Goal: Information Seeking & Learning: Learn about a topic

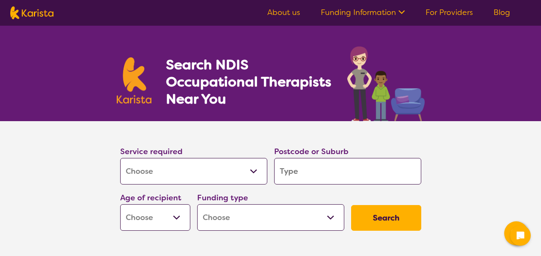
select select "[MEDICAL_DATA]"
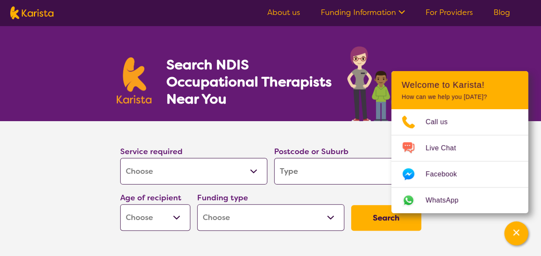
click at [301, 161] on input "search" at bounding box center [347, 171] width 147 height 27
click at [306, 177] on input "search" at bounding box center [347, 171] width 147 height 27
type input "3"
type input "33"
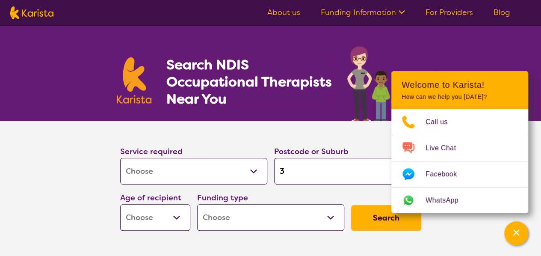
type input "33"
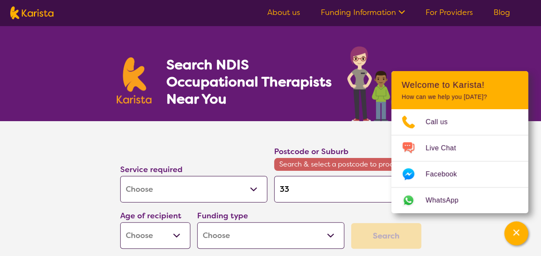
type input "337"
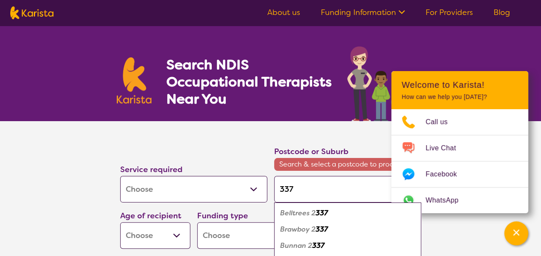
type input "33"
type input "3"
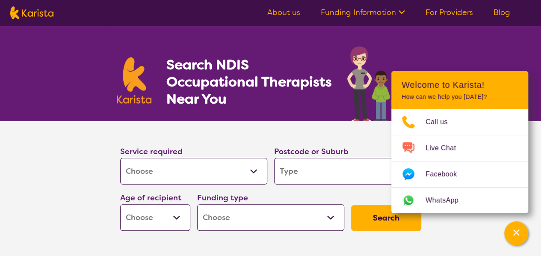
type input "m"
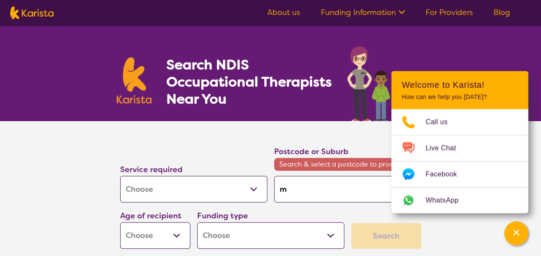
type input "me"
type input "[PERSON_NAME]"
type input "melt"
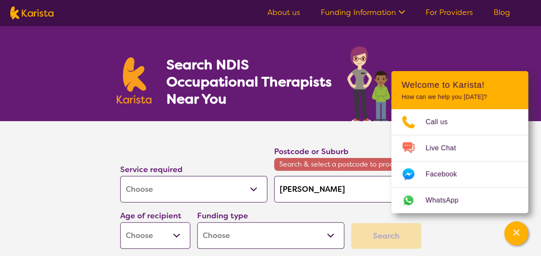
type input "melt"
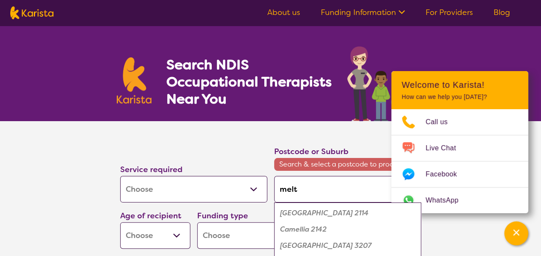
type input "melto"
type input "[PERSON_NAME]"
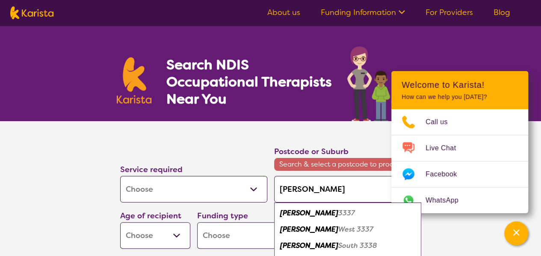
click at [301, 216] on em "[PERSON_NAME]" at bounding box center [309, 212] width 58 height 9
type input "3337"
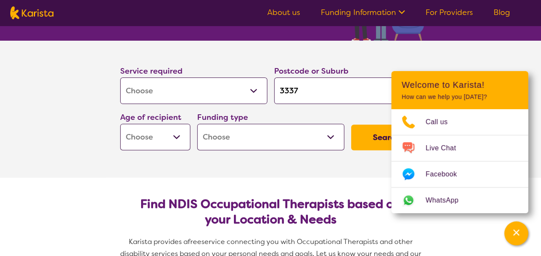
scroll to position [86, 0]
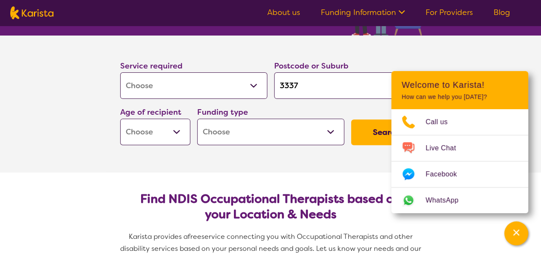
click at [176, 130] on select "Early Childhood - 0 to 9 Child - 10 to 11 Adolescent - 12 to 17 Adult - 18 to 6…" at bounding box center [155, 131] width 70 height 27
select select "AD"
click at [120, 118] on select "Early Childhood - 0 to 9 Child - 10 to 11 Adolescent - 12 to 17 Adult - 18 to 6…" at bounding box center [155, 131] width 70 height 27
select select "AD"
click at [243, 138] on select "Home Care Package (HCP) National Disability Insurance Scheme (NDIS) I don't know" at bounding box center [270, 131] width 147 height 27
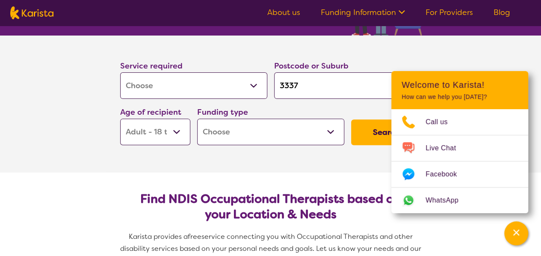
click at [350, 174] on section "Find NDIS Occupational Therapists based on your Location & Needs Karista provid…" at bounding box center [270, 231] width 328 height 119
click at [333, 133] on select "Home Care Package (HCP) National Disability Insurance Scheme (NDIS) I don't know" at bounding box center [270, 131] width 147 height 27
select select "NDIS"
click at [197, 118] on select "Home Care Package (HCP) National Disability Insurance Scheme (NDIS) I don't know" at bounding box center [270, 131] width 147 height 27
select select "NDIS"
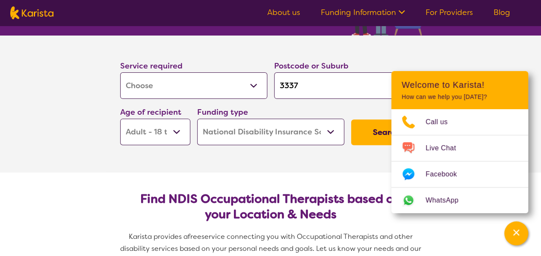
click at [367, 137] on button "Search" at bounding box center [386, 132] width 70 height 26
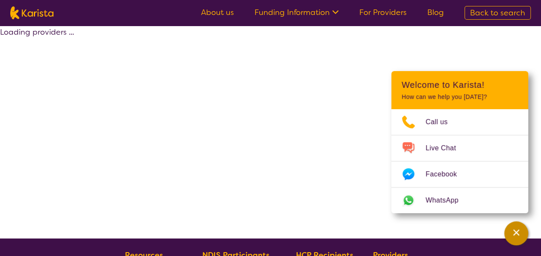
select select "by_score"
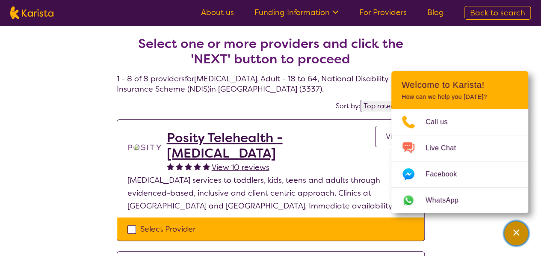
click at [520, 233] on div "Channel Menu" at bounding box center [516, 233] width 17 height 19
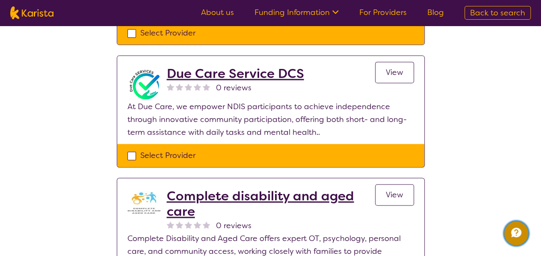
scroll to position [556, 0]
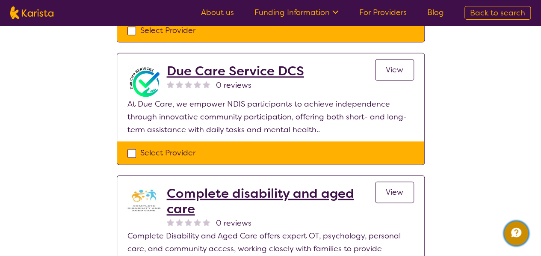
select select "[MEDICAL_DATA]"
select select "AD"
select select "NDIS"
select select "[MEDICAL_DATA]"
select select "AD"
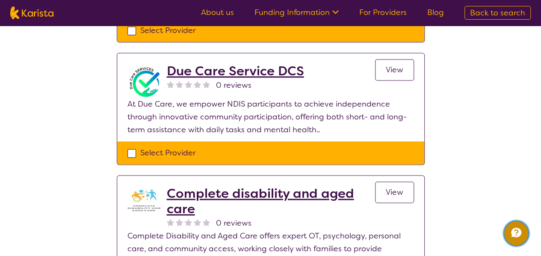
select select "NDIS"
